Goal: Find specific page/section: Find specific page/section

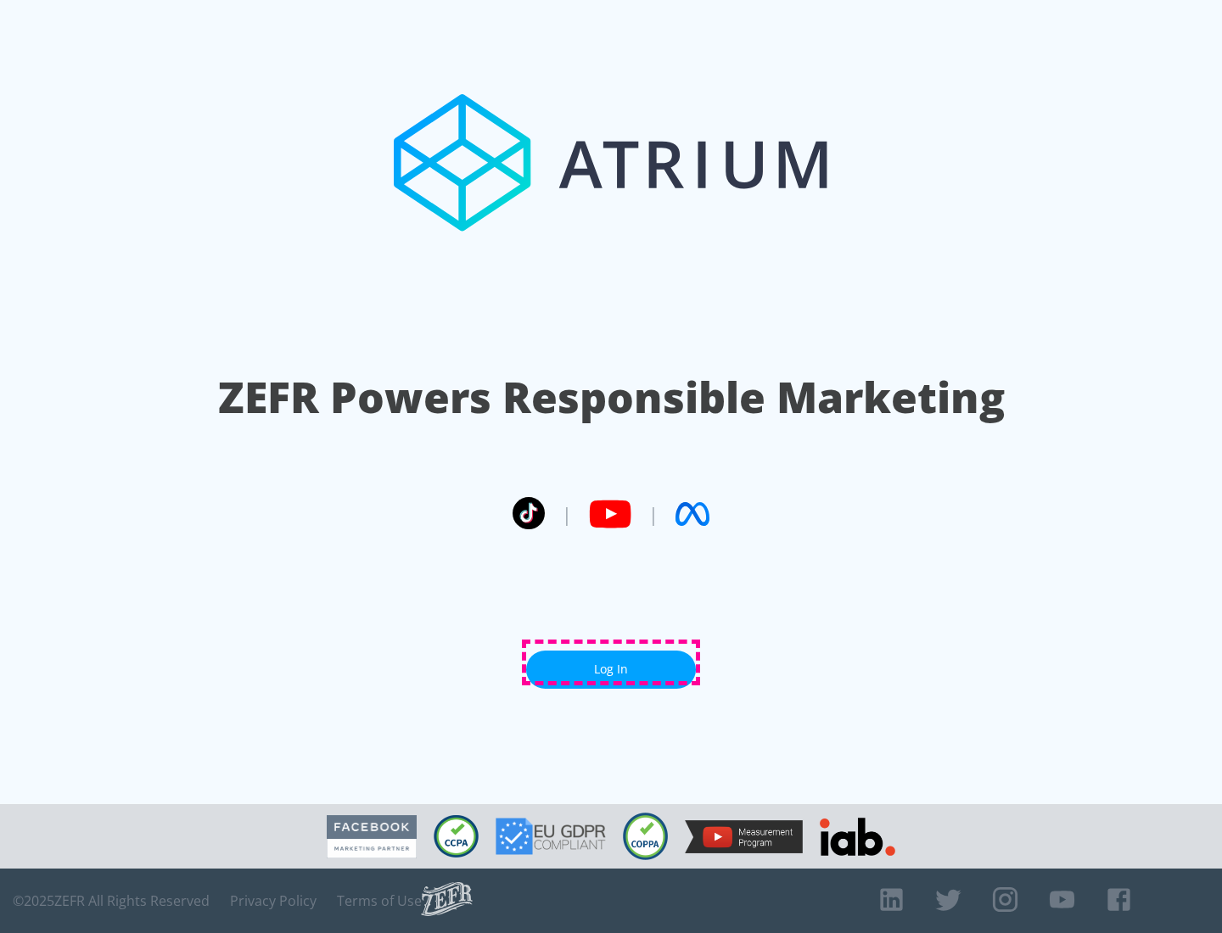
click at [611, 663] on link "Log In" at bounding box center [611, 670] width 170 height 38
